Goal: Information Seeking & Learning: Check status

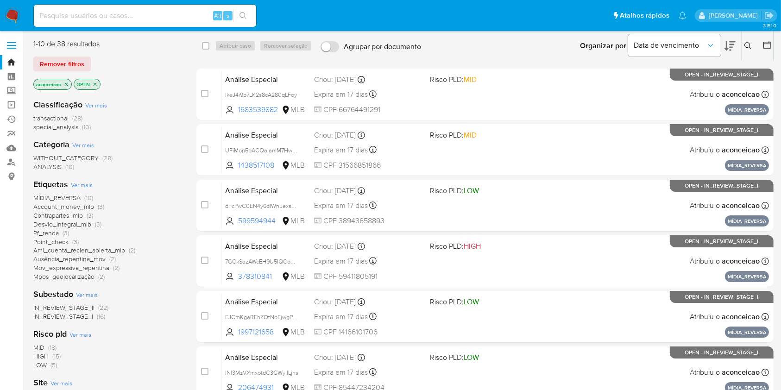
click at [748, 49] on icon at bounding box center [747, 45] width 7 height 7
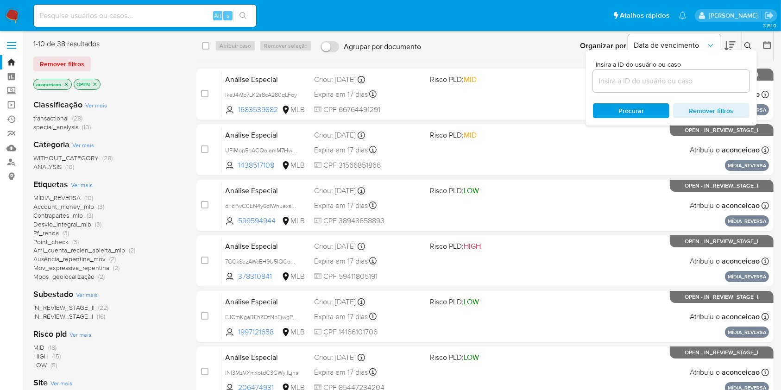
click at [688, 72] on div at bounding box center [671, 81] width 156 height 22
paste input "V2Xg5080RzIPuzRFe6M"
click at [689, 77] on input at bounding box center [671, 81] width 156 height 12
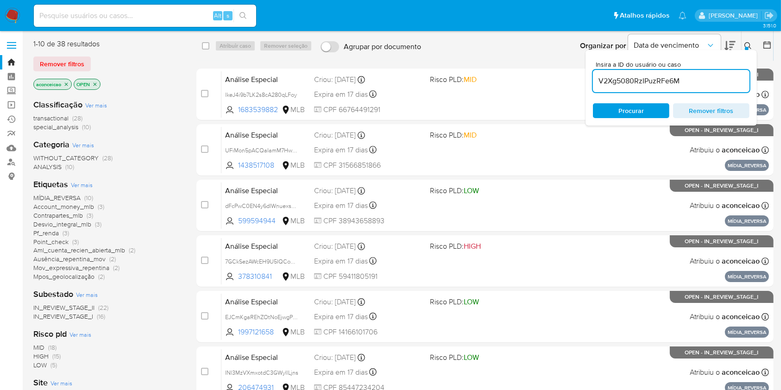
type input "V2Xg5080RzIPuzRFe6M"
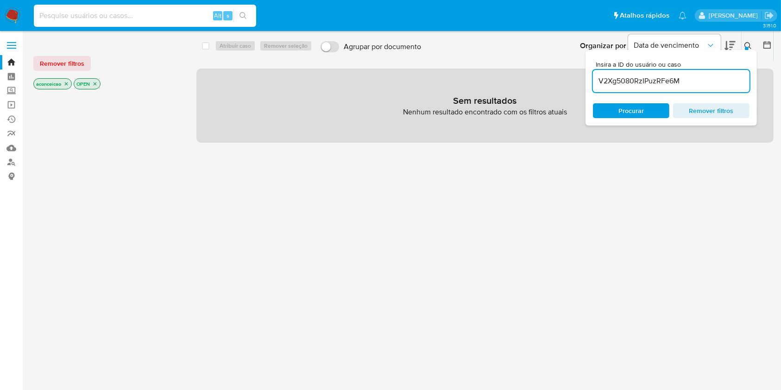
click at [181, 20] on input at bounding box center [145, 16] width 222 height 12
paste input "V2Xg5080RzIPuzRFe6M"
type input "V2Xg5080RzIPuzRFe6M"
click at [244, 14] on icon "search-icon" at bounding box center [242, 15] width 7 height 7
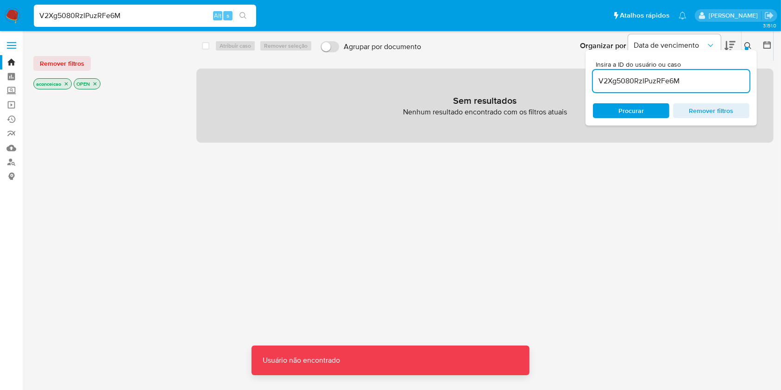
click at [182, 16] on input "V2Xg5080RzIPuzRFe6M" at bounding box center [145, 16] width 222 height 12
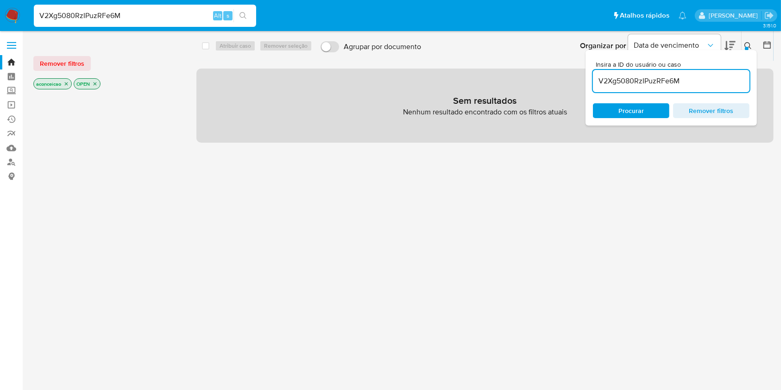
click at [182, 16] on input "V2Xg5080RzIPuzRFe6M" at bounding box center [145, 16] width 222 height 12
click at [251, 15] on button "search-icon" at bounding box center [242, 15] width 19 height 13
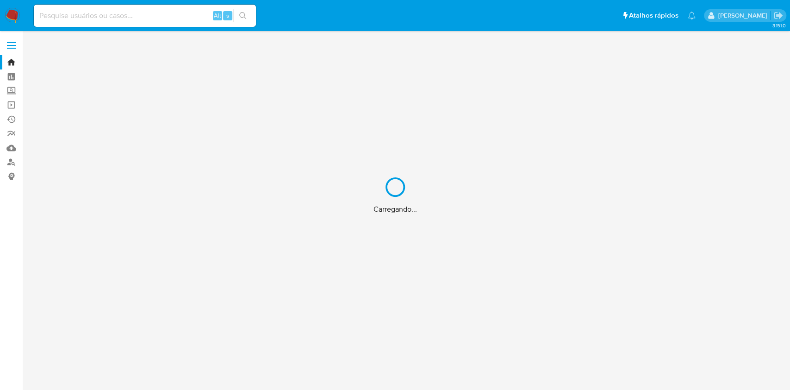
click at [12, 146] on div "Carregando..." at bounding box center [395, 195] width 790 height 390
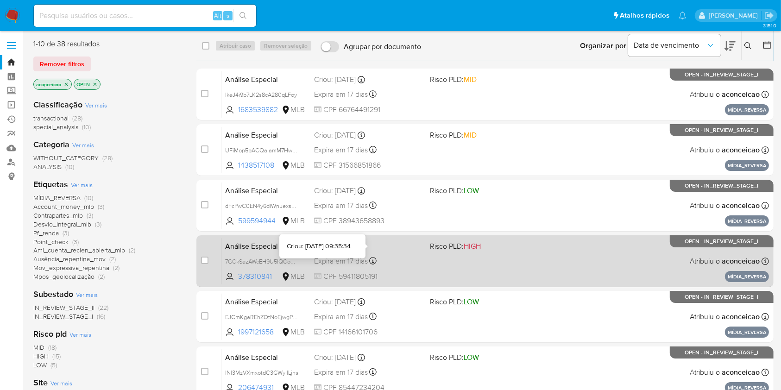
scroll to position [270, 0]
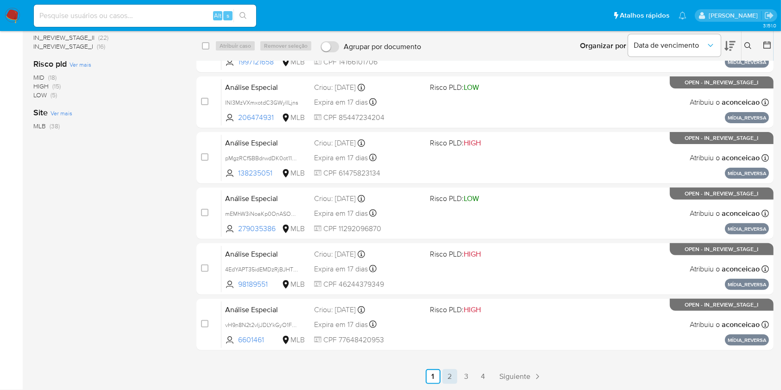
click at [448, 166] on link "2" at bounding box center [449, 376] width 15 height 15
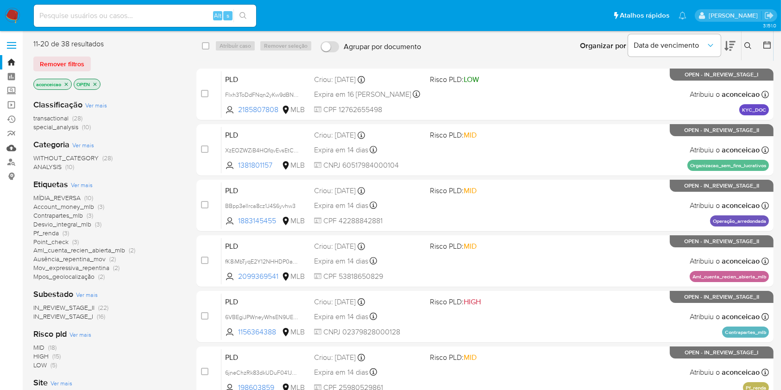
click at [10, 145] on link "Mulan" at bounding box center [55, 148] width 110 height 14
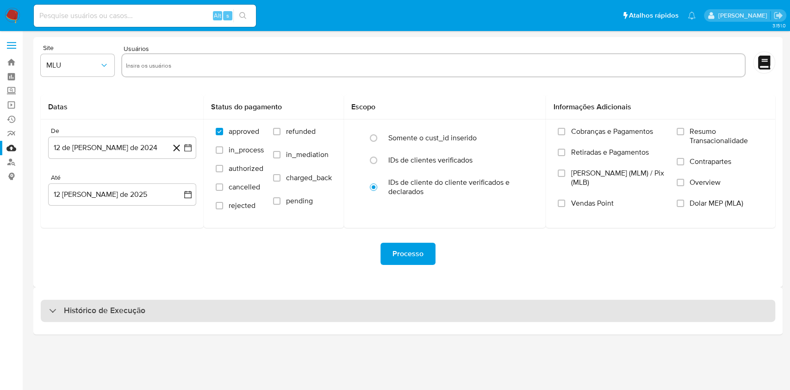
click at [308, 310] on div "Histórico de Execução" at bounding box center [408, 311] width 735 height 22
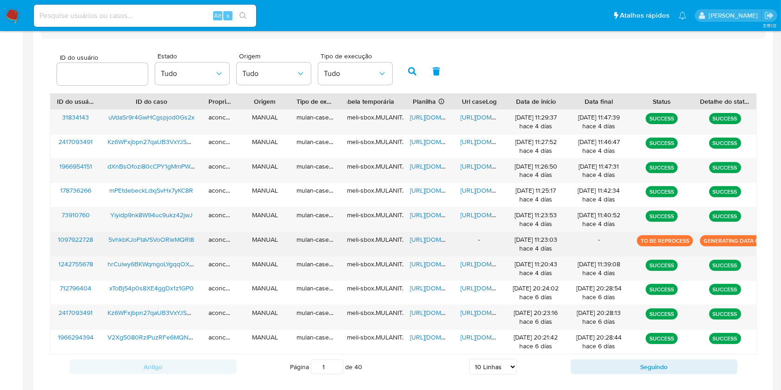
scroll to position [300, 0]
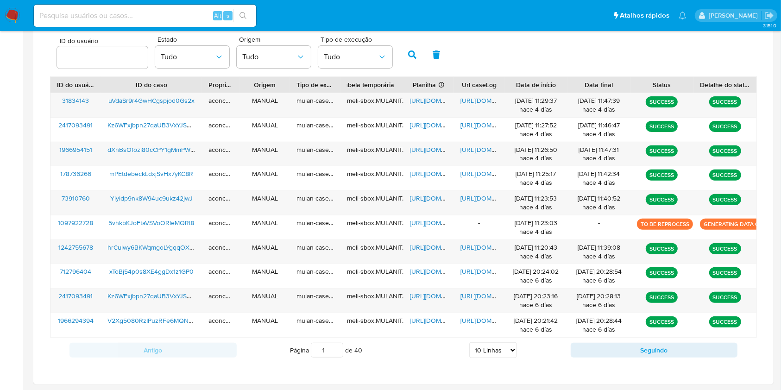
click at [493, 346] on select "5 Linhas 10 Linhas 20 Linhas 25 Linhas 50 Linhas 100 Linhas" at bounding box center [493, 350] width 48 height 16
select select "25"
click at [469, 342] on select "5 Linhas 10 Linhas 20 Linhas 25 Linhas 50 Linhas 100 Linhas" at bounding box center [493, 350] width 48 height 16
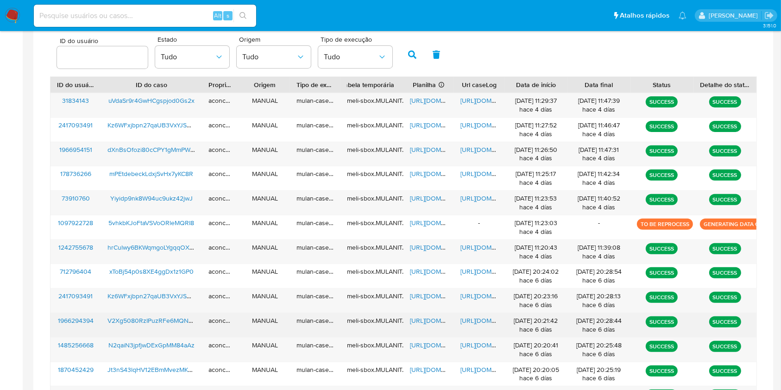
click at [422, 316] on span "https://docs.google.com/spreadsheets/d/1wzsNyH4XxIacRusDW6HN8m0zuf4DIzalJVkFDuO…" at bounding box center [442, 320] width 64 height 9
click at [471, 321] on span "https://docs.google.com/document/d/1UuI1z0LE9VwLM26STqoxLmTN8Y8vo_etHCLNBEKEFQ0…" at bounding box center [492, 320] width 64 height 9
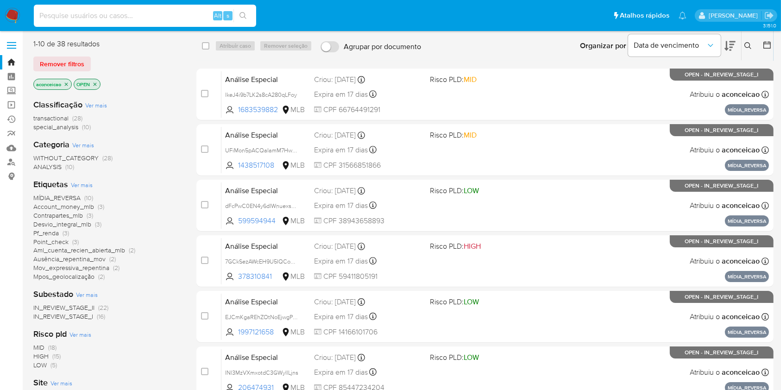
click at [159, 12] on input at bounding box center [145, 16] width 222 height 12
paste input "V2Xg5080RzIPuzRFe6M"
type input "V2Xg5080RzIPuzRFe6M"
click at [242, 13] on icon "search-icon" at bounding box center [242, 15] width 7 height 7
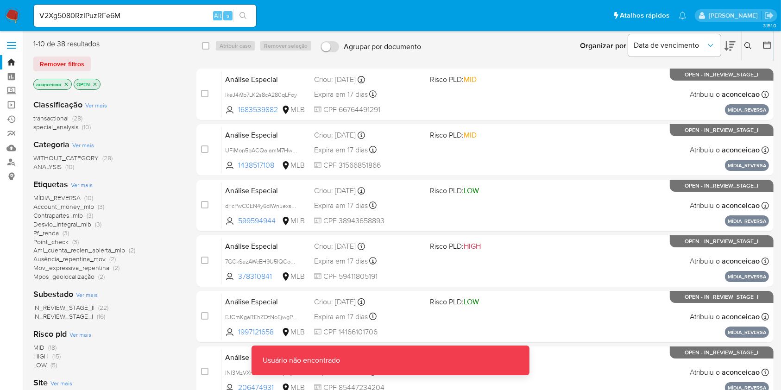
click at [68, 82] on icon "close-filter" at bounding box center [66, 84] width 6 height 6
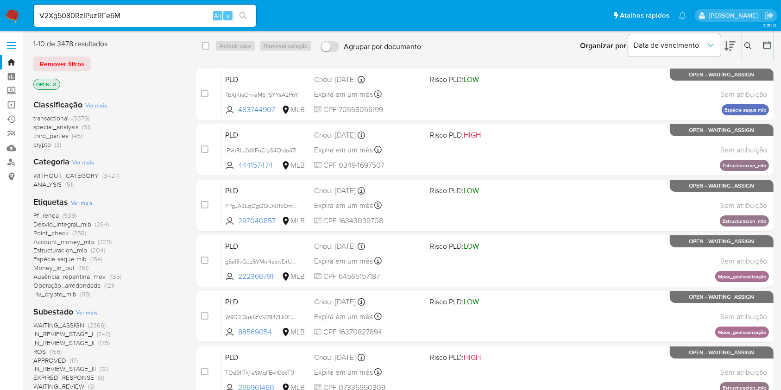
click at [55, 83] on icon "close-filter" at bounding box center [54, 83] width 3 height 3
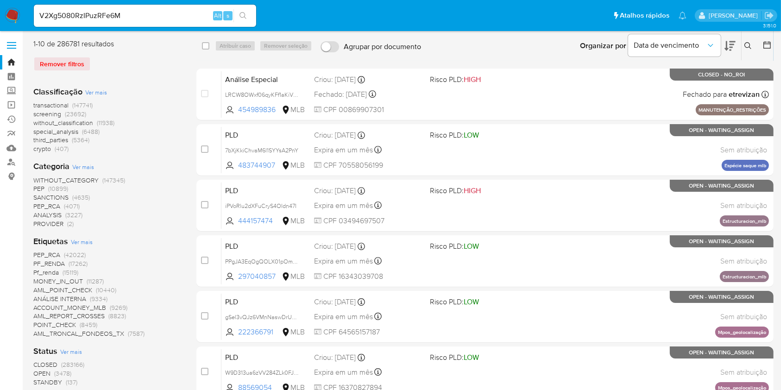
click at [750, 44] on icon at bounding box center [747, 45] width 7 height 7
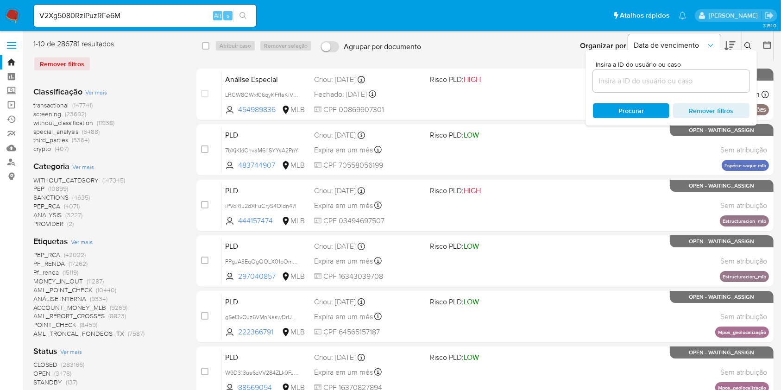
click at [618, 80] on input at bounding box center [671, 81] width 156 height 12
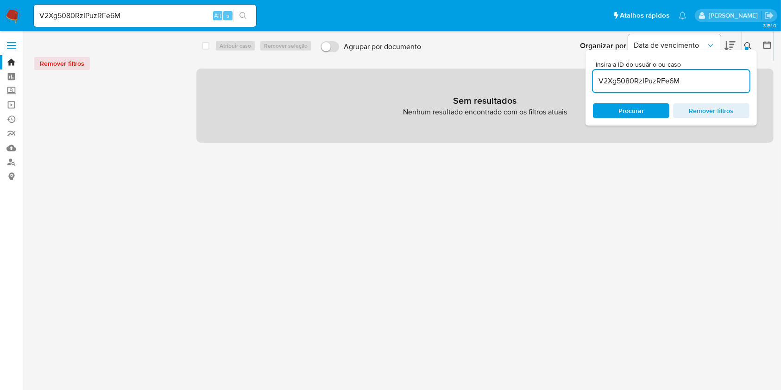
click at [726, 80] on input "V2Xg5080RzIPuzRFe6M" at bounding box center [671, 81] width 156 height 12
click at [709, 73] on div "V2Xg5080RzIPuzRFe6M" at bounding box center [671, 81] width 156 height 22
click at [711, 81] on input "V2Xg5080RzIPuzRFe6M" at bounding box center [671, 81] width 156 height 12
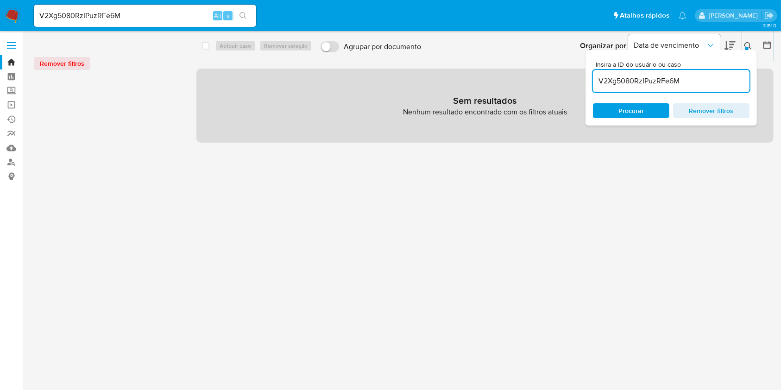
click at [711, 81] on input "V2Xg5080RzIPuzRFe6M" at bounding box center [671, 81] width 156 height 12
paste input "QN2WB"
type input "V2Xg5080RzIPuzRFe6MQN2WB"
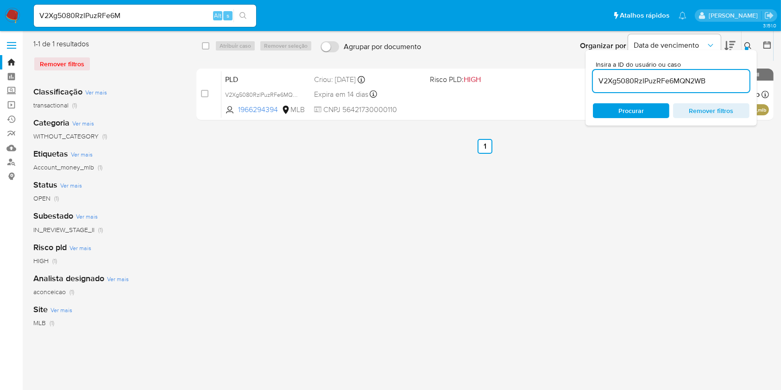
click at [748, 43] on icon at bounding box center [747, 45] width 7 height 7
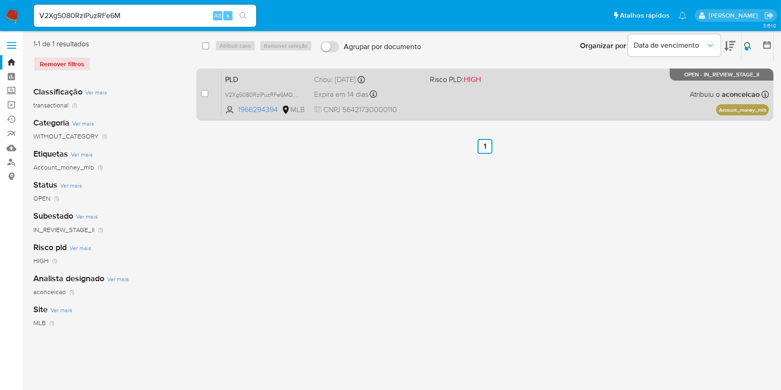
click at [522, 109] on div "PLD V2Xg5080RzIPuzRFe6MQN2WB 1966294394 MLB Risco PLD: HIGH Criou: 12/07/2025 C…" at bounding box center [494, 94] width 547 height 47
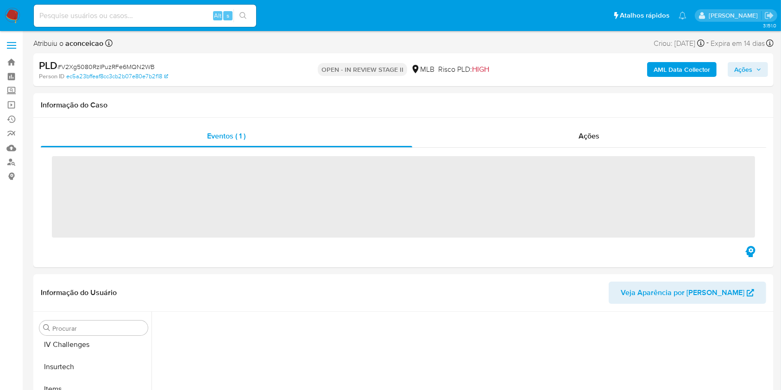
scroll to position [391, 0]
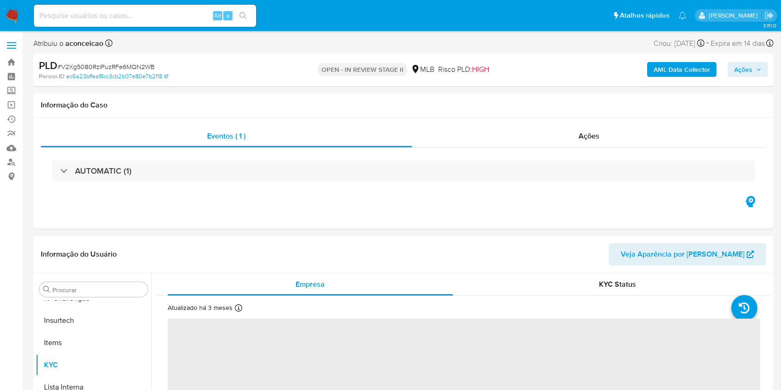
select select "10"
